Goal: Find specific page/section: Find specific page/section

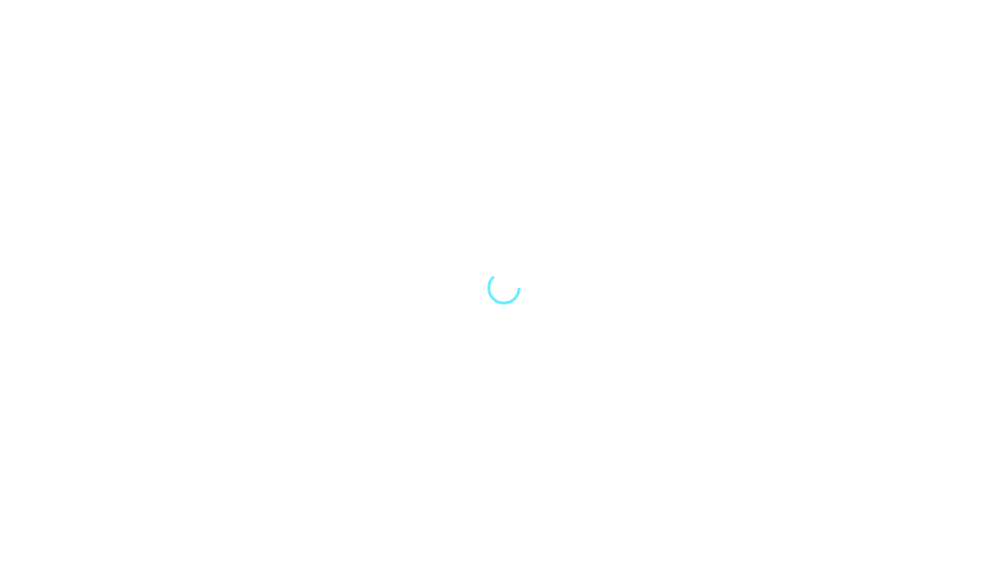
select select "Song"
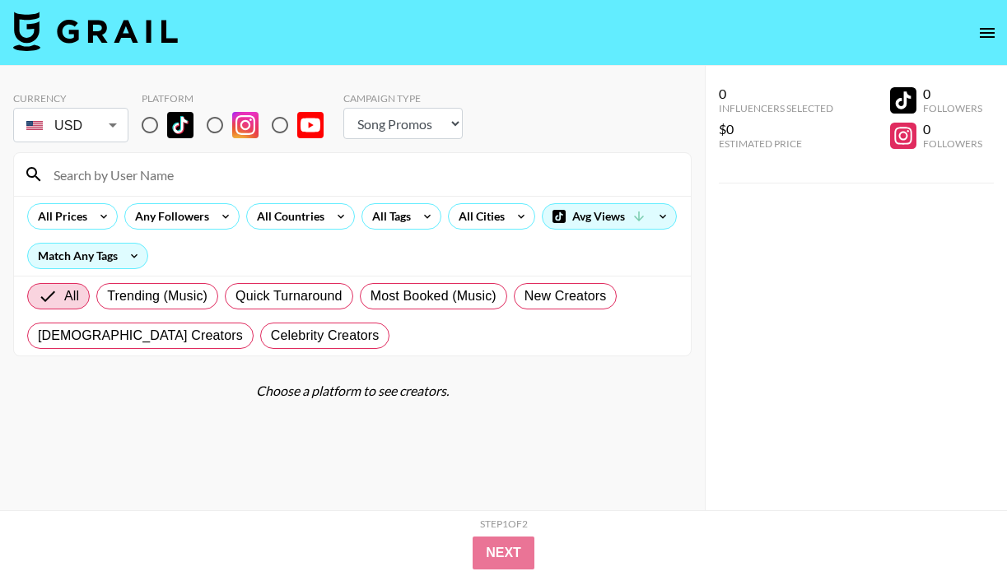
click at [240, 175] on input at bounding box center [362, 174] width 637 height 26
paste input "@charleygrayyy"
type input "@charleygrayyy"
click at [223, 119] on input "radio" at bounding box center [215, 125] width 35 height 35
radio input "true"
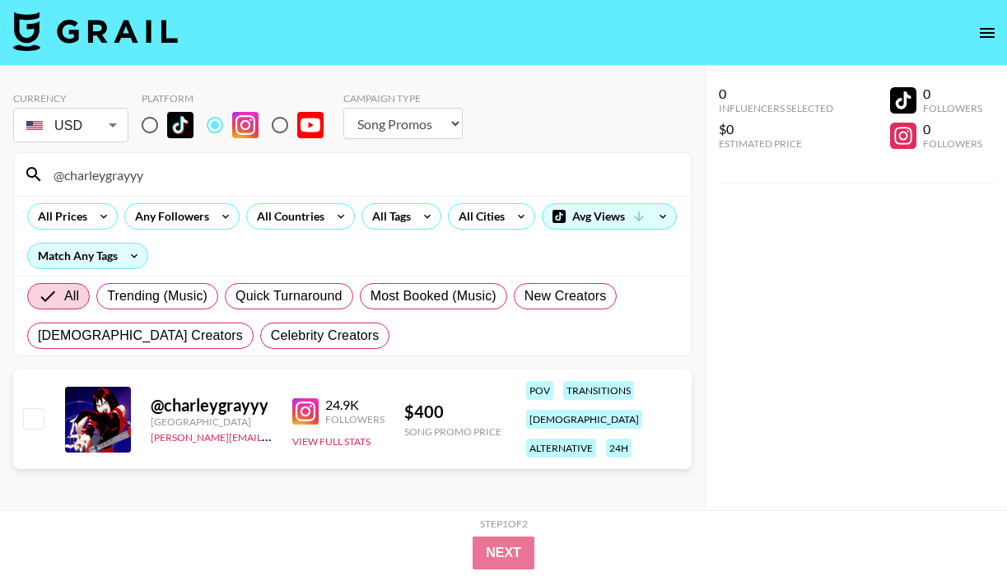
click at [160, 411] on div "@ charleygrayyy" at bounding box center [212, 405] width 122 height 21
click at [188, 409] on div "@ charleygrayyy" at bounding box center [212, 405] width 122 height 21
click at [307, 411] on img at bounding box center [305, 411] width 26 height 26
